Goal: Information Seeking & Learning: Learn about a topic

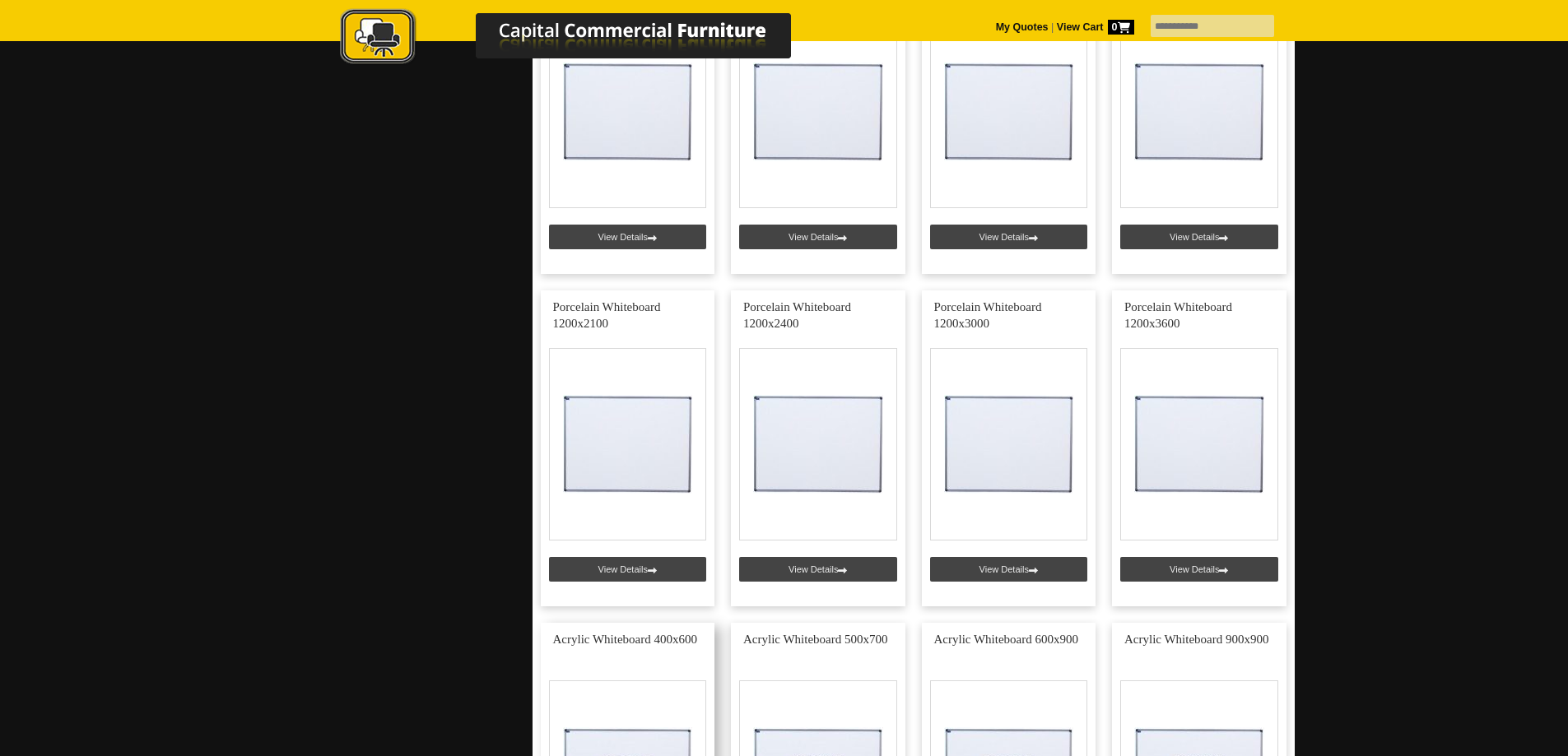
scroll to position [1152, 0]
click at [625, 568] on link at bounding box center [628, 448] width 174 height 316
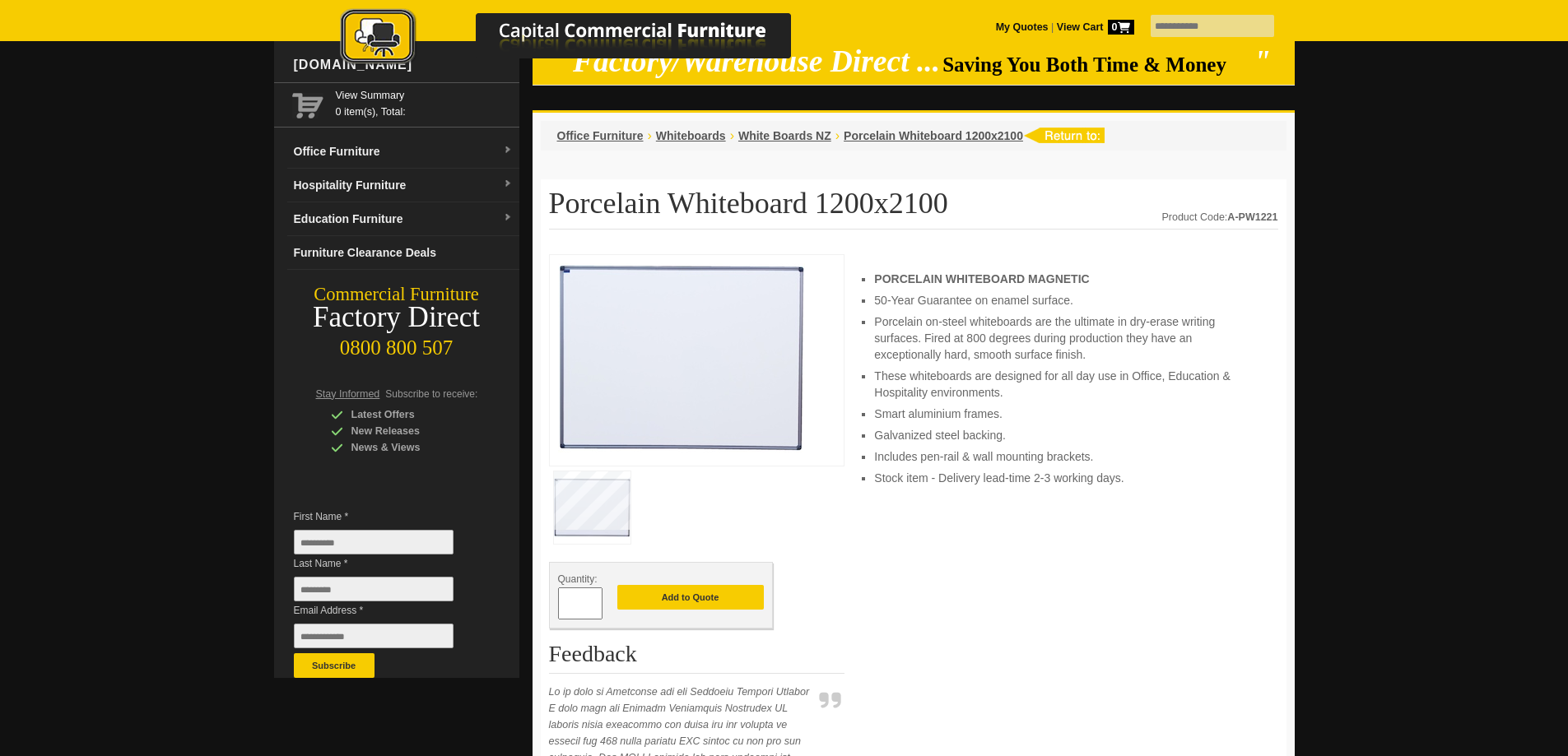
scroll to position [82, 0]
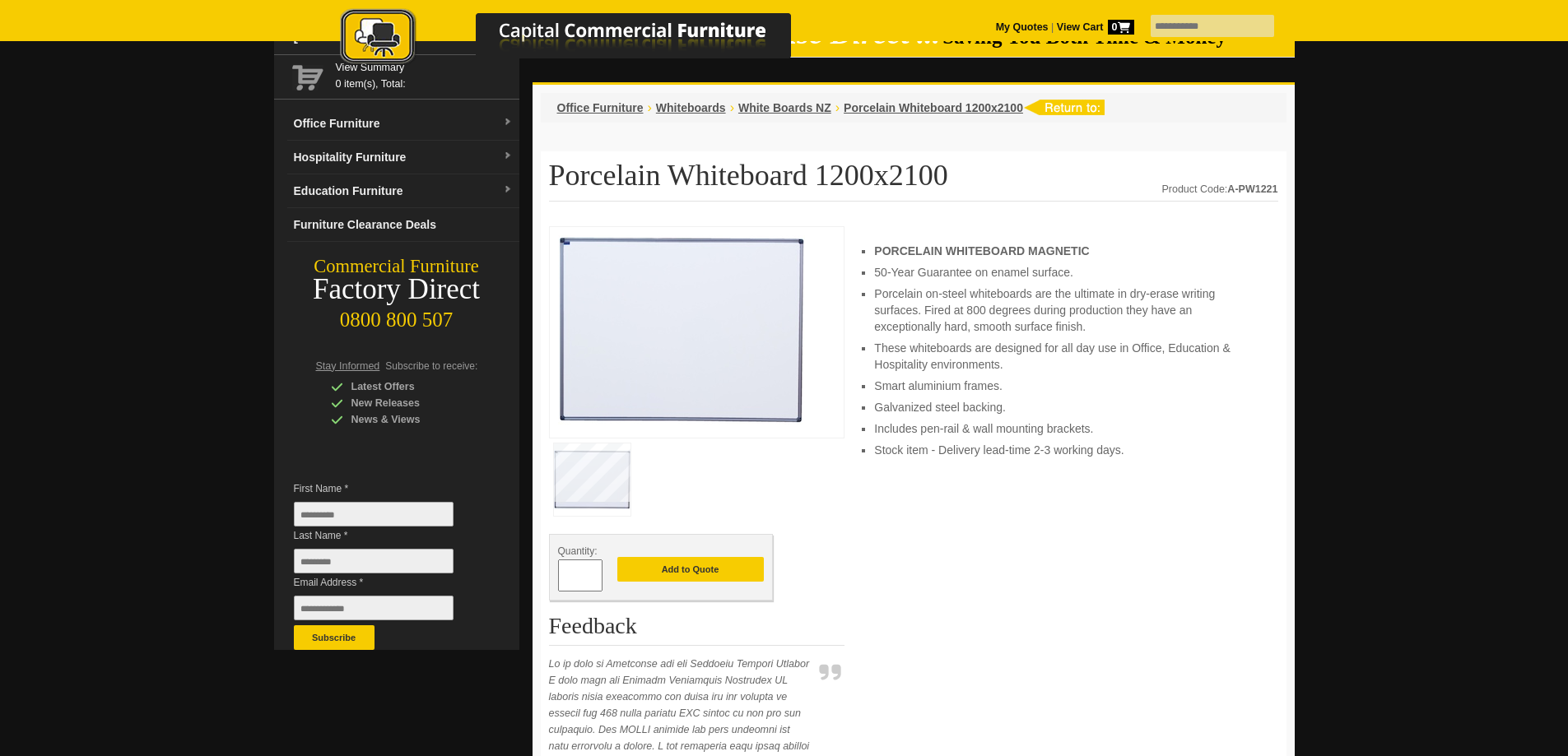
click at [682, 314] on img at bounding box center [681, 330] width 247 height 189
click at [684, 313] on img at bounding box center [681, 330] width 247 height 189
click at [857, 238] on div "Quantity: * Add to Quote Feedback Read more Dee Austring Artworks Community - W…" at bounding box center [914, 720] width 729 height 989
drag, startPoint x: 866, startPoint y: 250, endPoint x: 1175, endPoint y: 441, distance: 363.3
click at [1186, 452] on ul "PORCELAIN WHITEBOARD MAGNETIC 50-Year Guarantee on enamel surface. Porcelain on…" at bounding box center [1068, 350] width 387 height 216
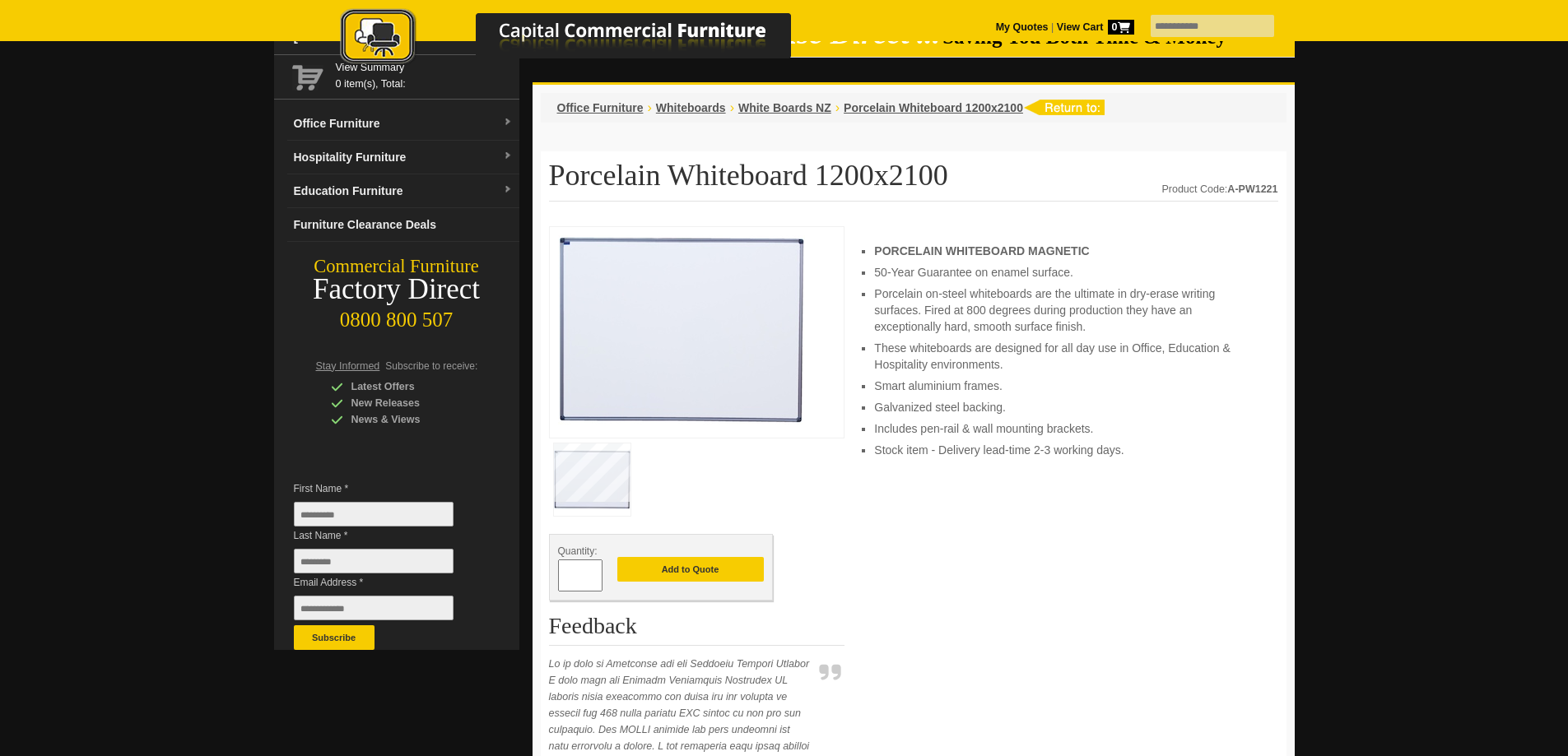
drag, startPoint x: 1080, startPoint y: 395, endPoint x: 1073, endPoint y: 386, distance: 11.4
click at [1080, 394] on ul "PORCELAIN WHITEBOARD MAGNETIC 50-Year Guarantee on enamel surface. Porcelain on…" at bounding box center [1068, 350] width 387 height 216
click at [1080, 384] on li "Smart aluminium frames." at bounding box center [1068, 386] width 387 height 16
click at [824, 445] on oncord-gallery at bounding box center [697, 480] width 296 height 82
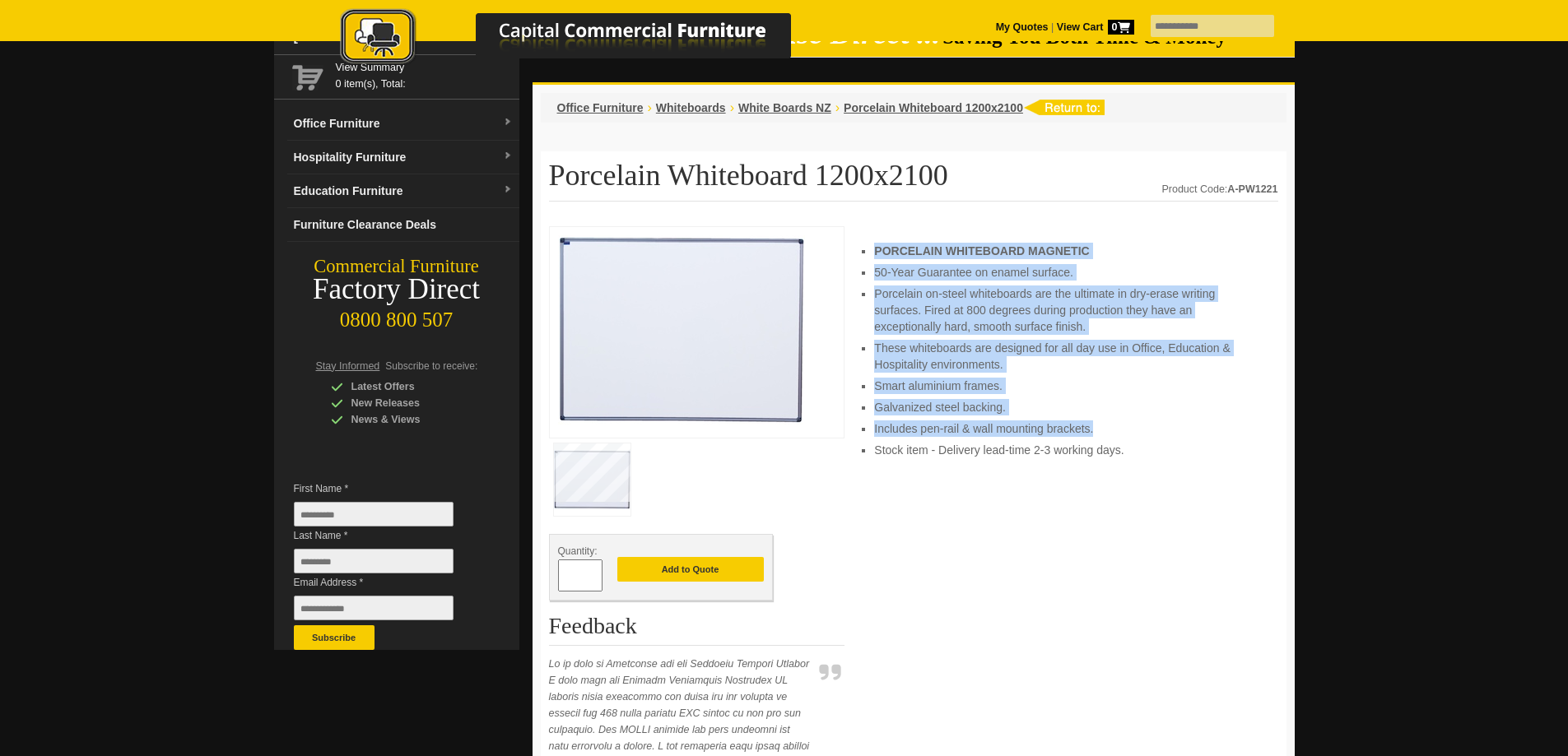
drag, startPoint x: 874, startPoint y: 246, endPoint x: 1139, endPoint y: 418, distance: 315.9
click at [1139, 419] on ul "PORCELAIN WHITEBOARD MAGNETIC 50-Year Guarantee on enamel surface. Porcelain on…" at bounding box center [1068, 350] width 387 height 216
copy ul "PORCELAIN WHITEBOARD MAGNETIC 50-Year Guarantee on enamel surface. Porcelain on…"
click at [679, 107] on span "Whiteboards" at bounding box center [691, 108] width 70 height 14
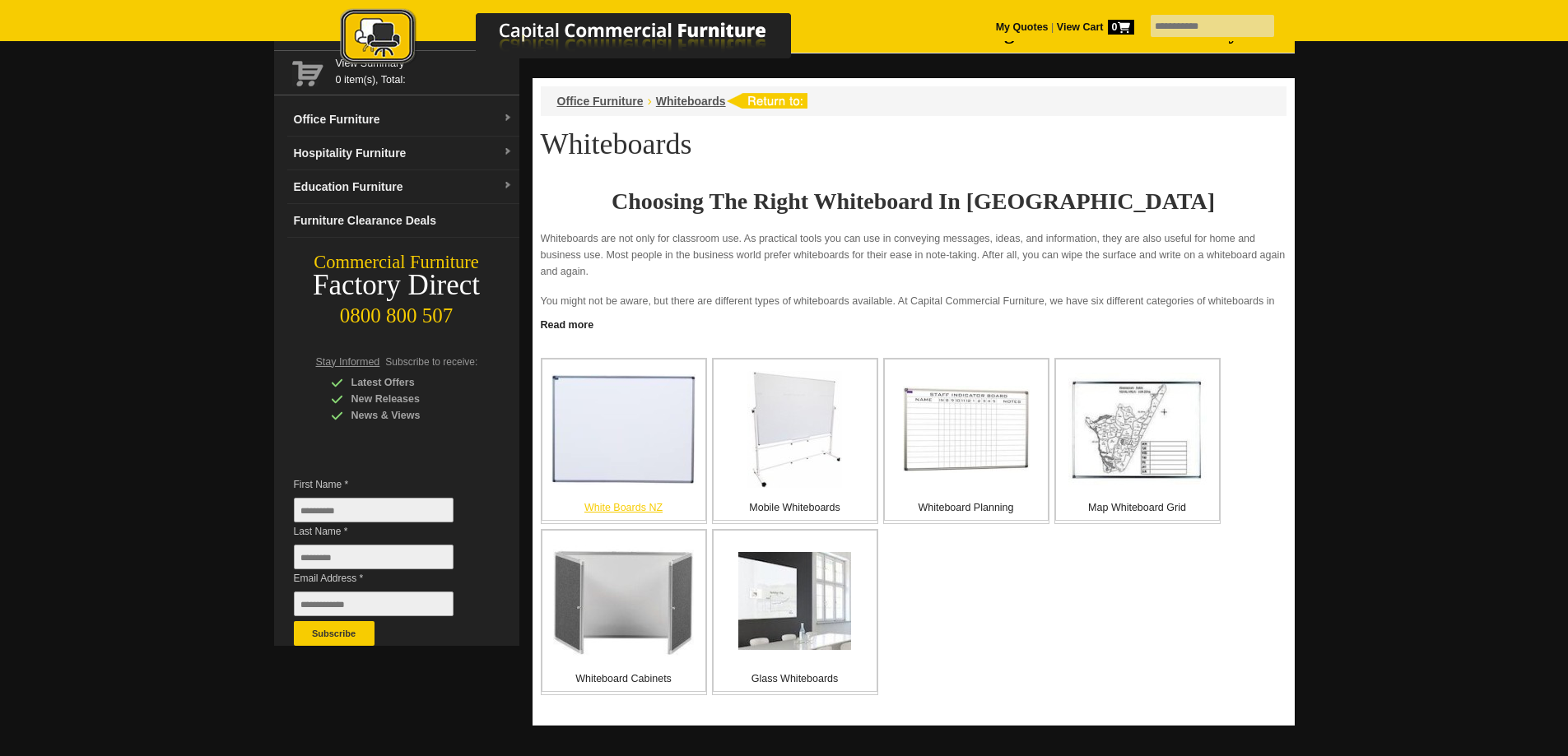
scroll to position [82, 0]
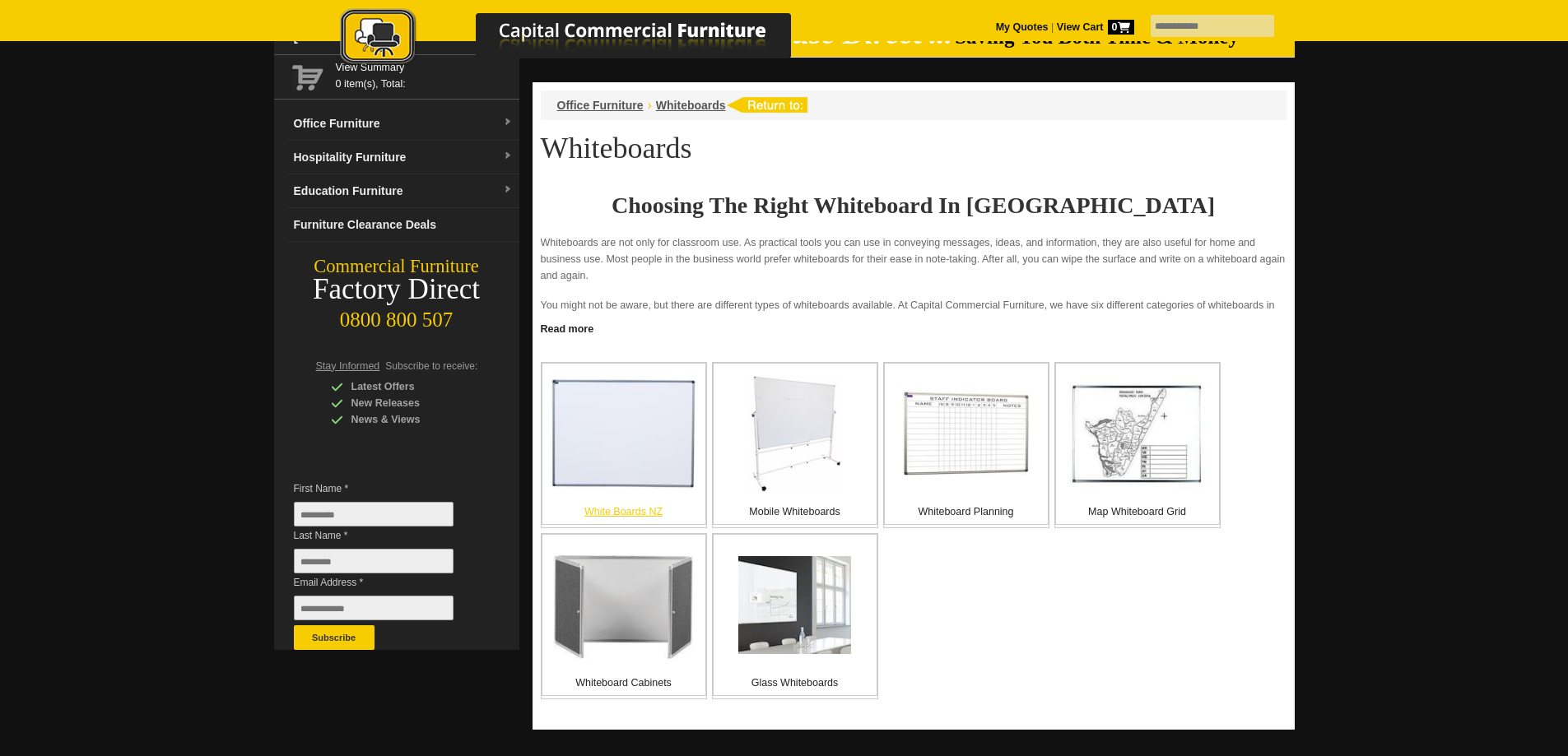
click at [618, 441] on img at bounding box center [623, 434] width 144 height 110
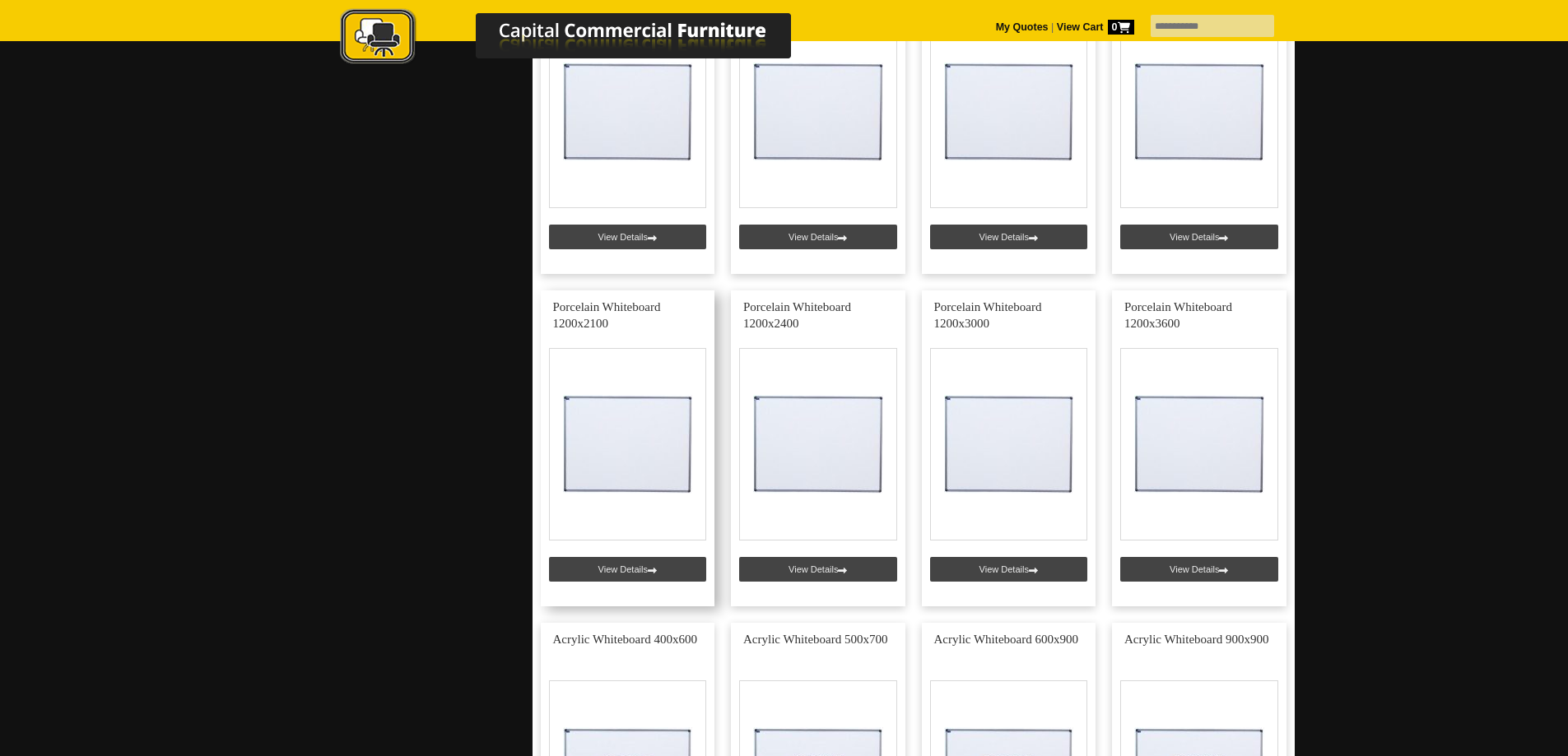
scroll to position [1152, 0]
click at [638, 451] on link at bounding box center [628, 448] width 174 height 316
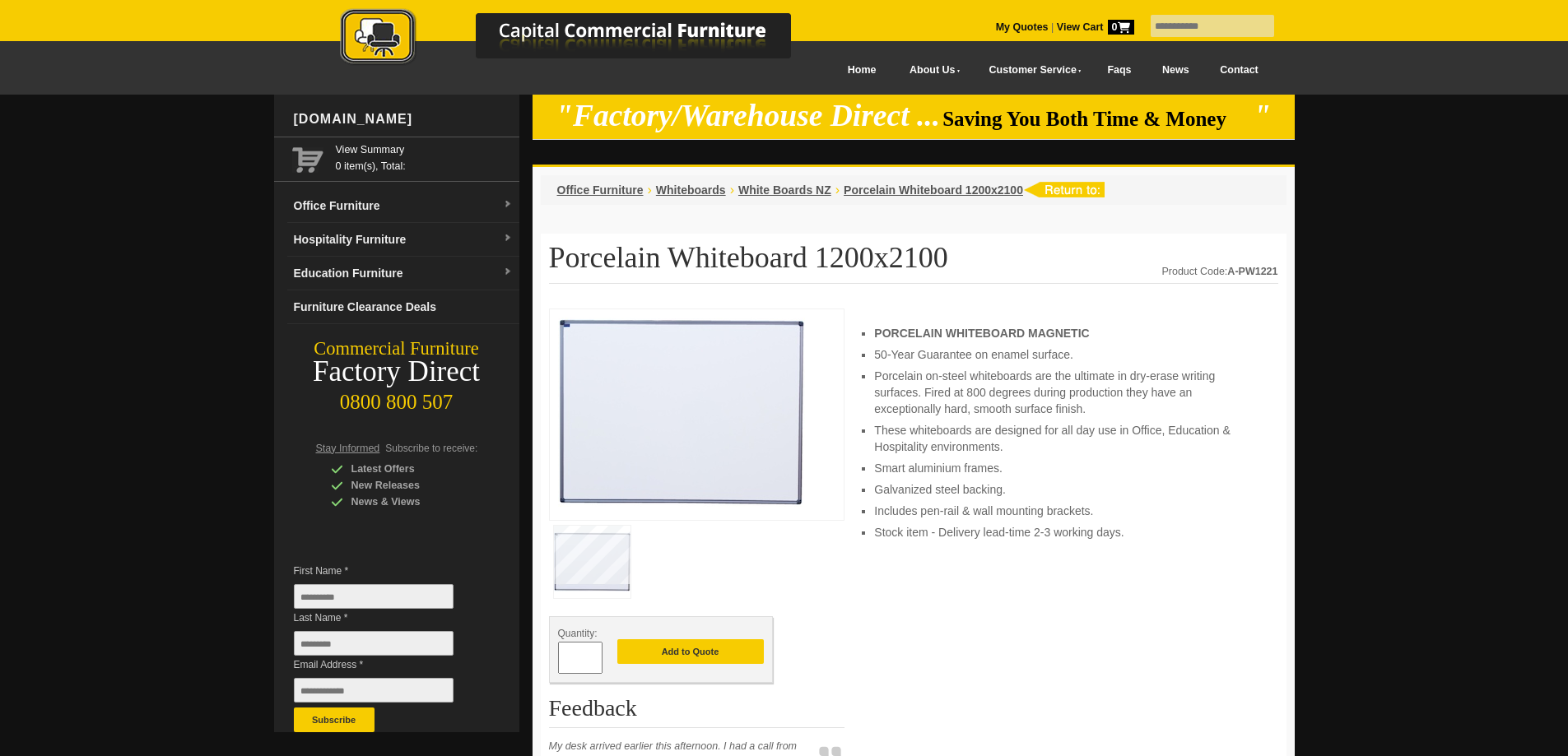
click at [1236, 69] on link "Contact" at bounding box center [1238, 71] width 69 height 37
